Goal: Task Accomplishment & Management: Use online tool/utility

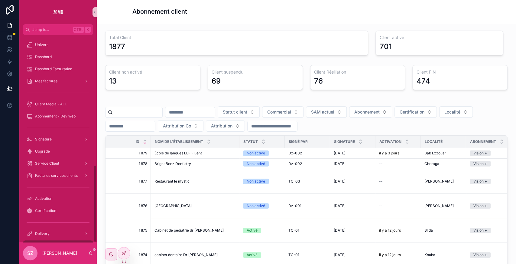
scroll to position [347, 0]
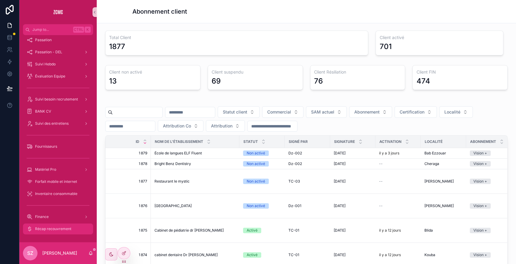
click at [59, 230] on span "Récap recouvrement" at bounding box center [53, 228] width 36 height 5
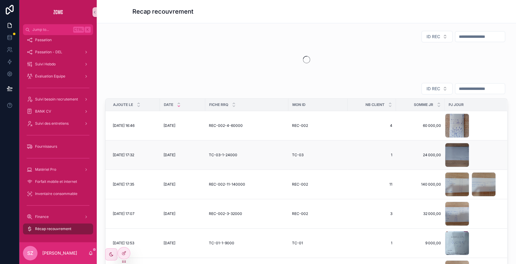
scroll to position [44, 0]
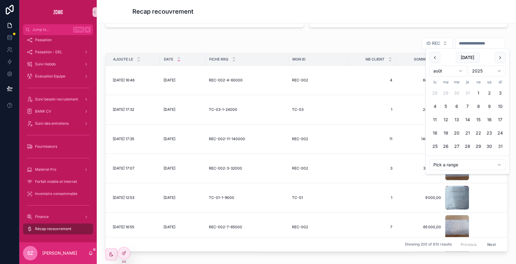
drag, startPoint x: 449, startPoint y: 47, endPoint x: 447, endPoint y: 44, distance: 3.4
click at [455, 44] on input "scrollable content" at bounding box center [480, 43] width 50 height 8
click at [487, 93] on button "2" at bounding box center [489, 93] width 11 height 11
type input "**********"
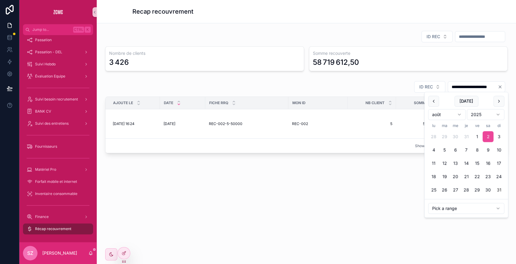
click at [267, 41] on div "ID REC" at bounding box center [306, 37] width 402 height 12
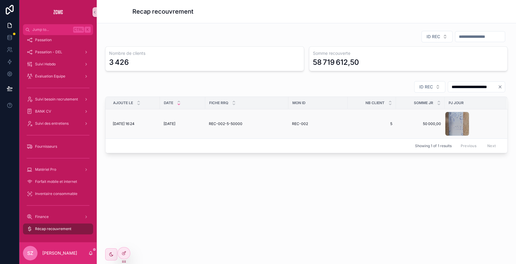
click at [217, 121] on span "REC-002-5-50000" at bounding box center [226, 123] width 34 height 5
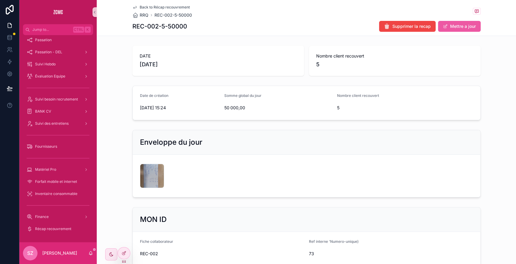
click at [453, 24] on button "Mettre a jour" at bounding box center [459, 26] width 43 height 11
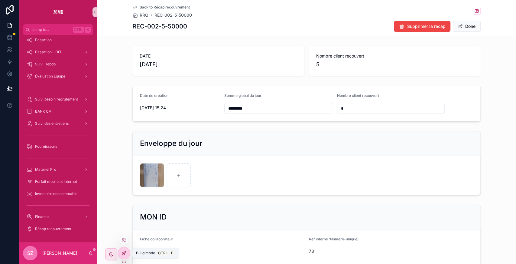
click at [127, 252] on div at bounding box center [124, 252] width 12 height 11
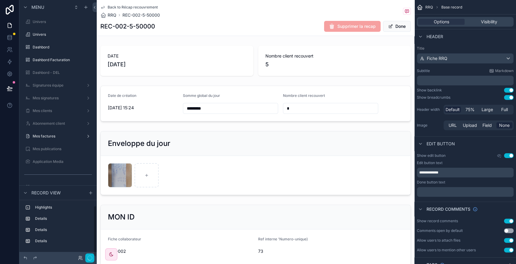
scroll to position [1026, 0]
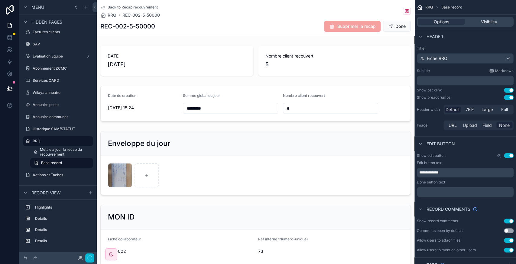
click at [172, 100] on div "scrollable content" at bounding box center [256, 103] width 318 height 41
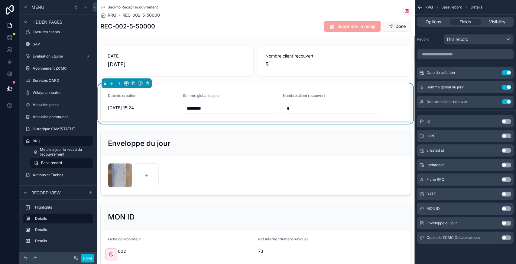
click at [130, 107] on span "[DATE] 15:24" at bounding box center [143, 108] width 70 height 6
click at [134, 108] on span "[DATE] 15:24" at bounding box center [143, 108] width 70 height 6
click at [506, 192] on button "Use setting" at bounding box center [506, 193] width 10 height 5
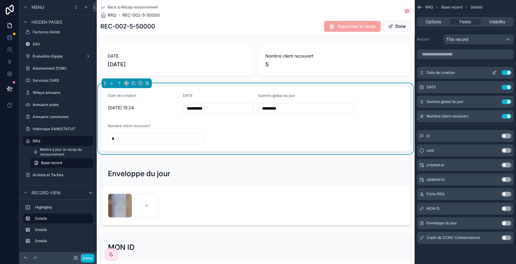
click at [497, 72] on button "scrollable content" at bounding box center [494, 72] width 10 height 5
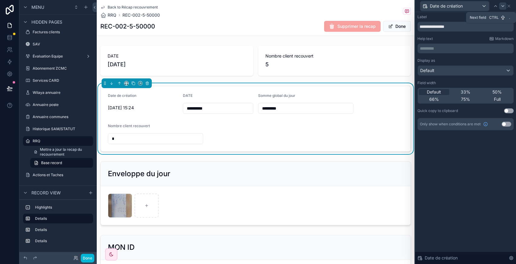
click at [502, 7] on icon at bounding box center [502, 6] width 5 height 5
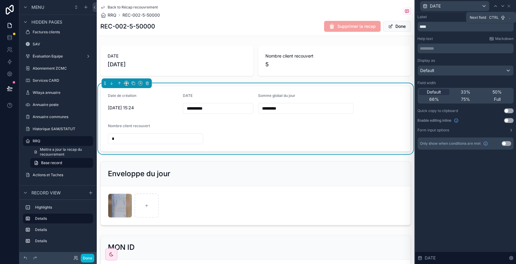
click at [502, 7] on icon at bounding box center [502, 6] width 5 height 5
click at [494, 7] on icon at bounding box center [495, 6] width 5 height 5
click at [432, 91] on span "Default" at bounding box center [434, 92] width 14 height 6
click at [502, 5] on icon at bounding box center [502, 5] width 2 height 1
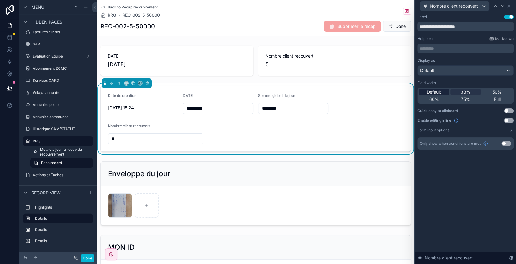
click at [433, 89] on span "Default" at bounding box center [434, 92] width 14 height 6
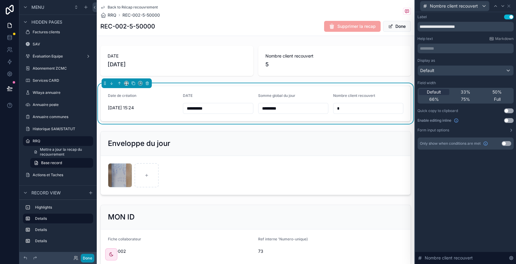
click at [86, 258] on button "Done" at bounding box center [88, 257] width 14 height 9
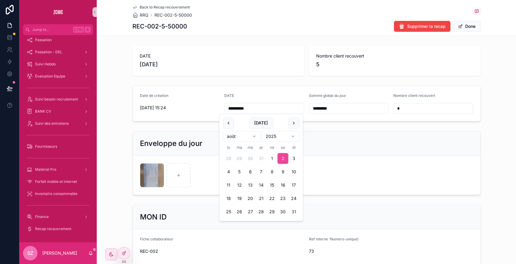
click at [240, 108] on input "**********" at bounding box center [264, 108] width 79 height 8
click at [260, 209] on button "28" at bounding box center [261, 211] width 11 height 11
type input "**********"
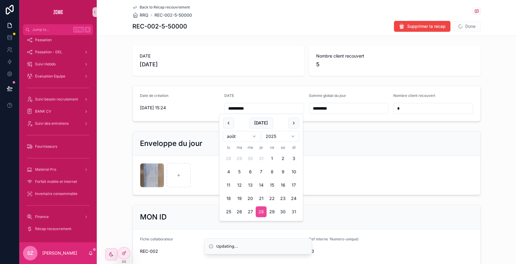
click at [371, 135] on div "Enveloppe du jour" at bounding box center [307, 143] width 348 height 24
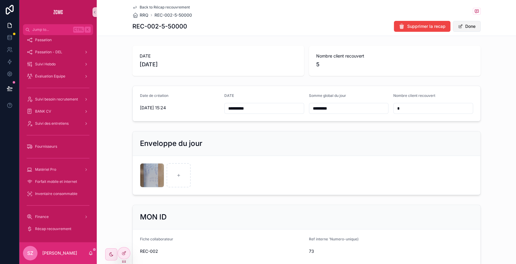
click at [463, 28] on button "Done" at bounding box center [467, 26] width 28 height 11
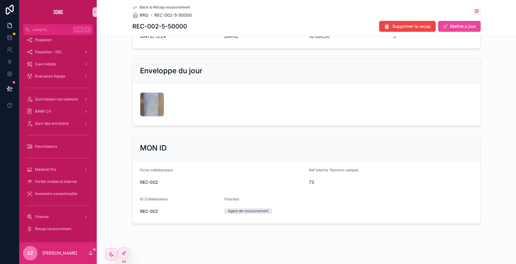
scroll to position [0, 0]
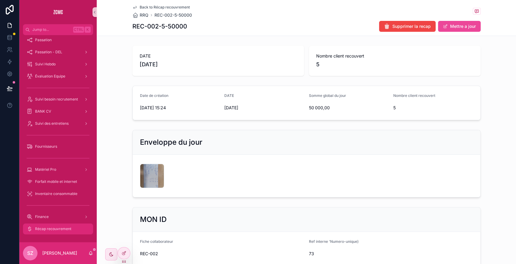
click at [60, 225] on div "Récap recouvrement" at bounding box center [58, 229] width 63 height 10
